Goal: Task Accomplishment & Management: Manage account settings

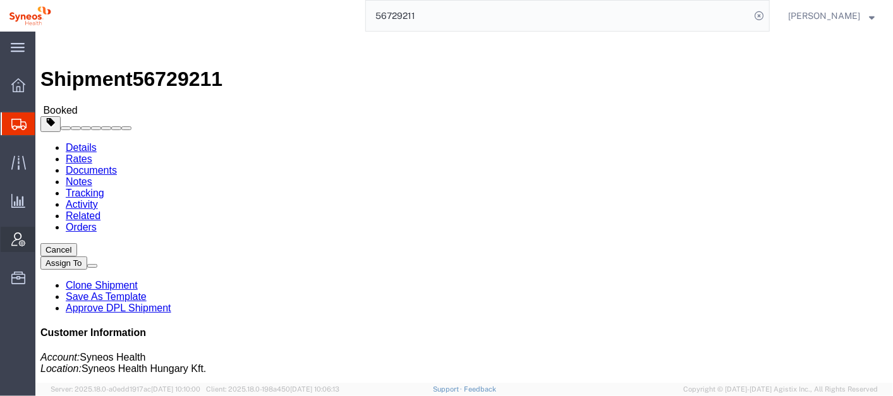
click at [44, 236] on span "Account Admin" at bounding box center [39, 239] width 9 height 25
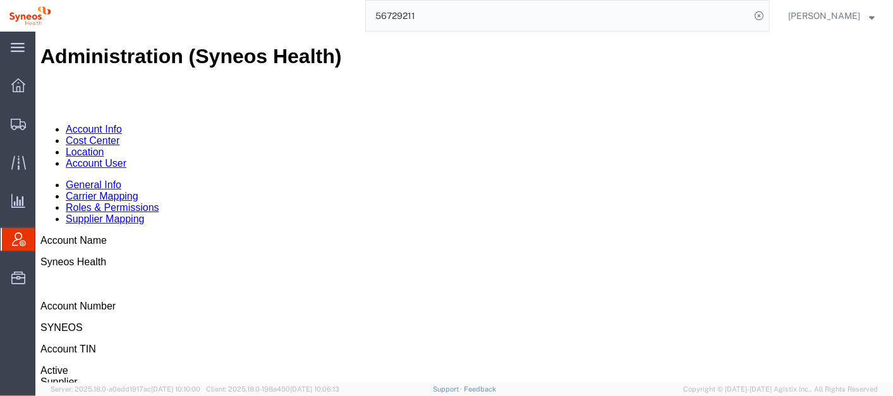
click at [126, 157] on link "Account User" at bounding box center [95, 162] width 61 height 11
